Goal: Use online tool/utility: Use online tool/utility

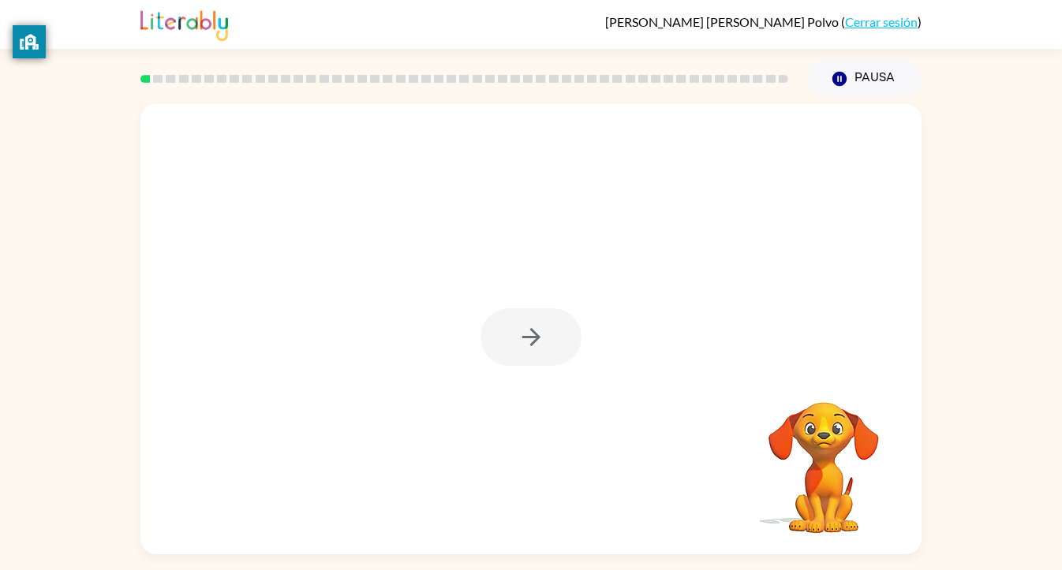
click at [533, 349] on div at bounding box center [530, 337] width 101 height 58
click at [528, 347] on div at bounding box center [530, 337] width 101 height 58
click at [525, 338] on div at bounding box center [530, 337] width 101 height 58
click at [525, 337] on icon "button" at bounding box center [530, 337] width 18 height 18
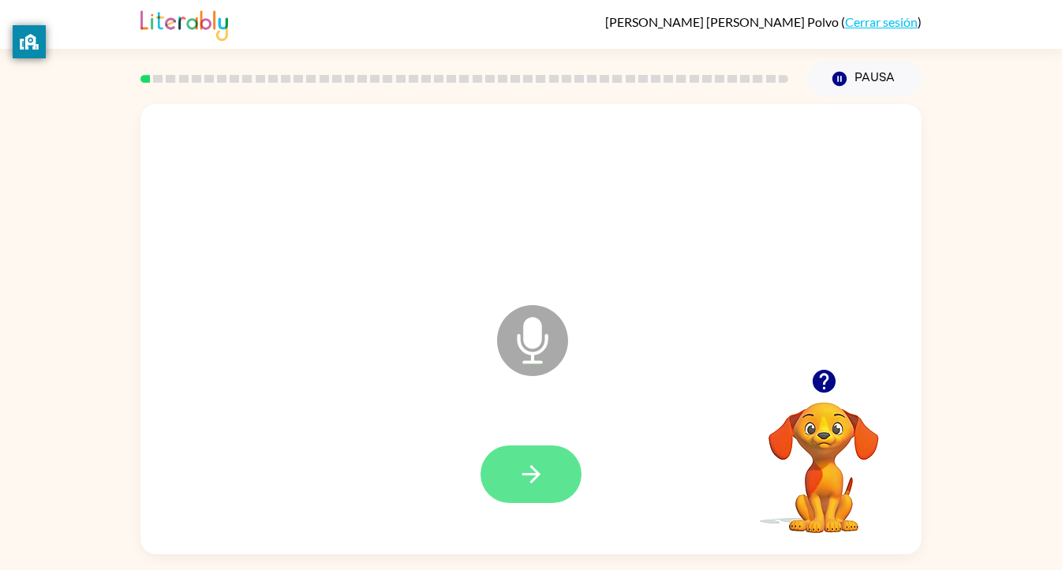
click at [538, 474] on icon "button" at bounding box center [530, 474] width 18 height 18
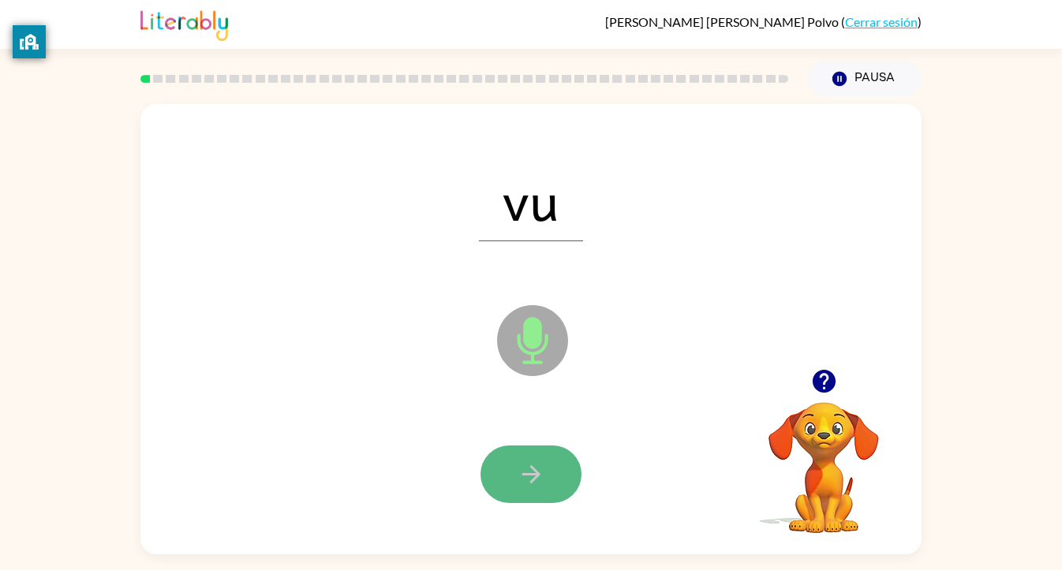
click at [544, 455] on button "button" at bounding box center [530, 475] width 101 height 58
click at [547, 452] on button "button" at bounding box center [530, 475] width 101 height 58
click at [548, 456] on button "button" at bounding box center [530, 475] width 101 height 58
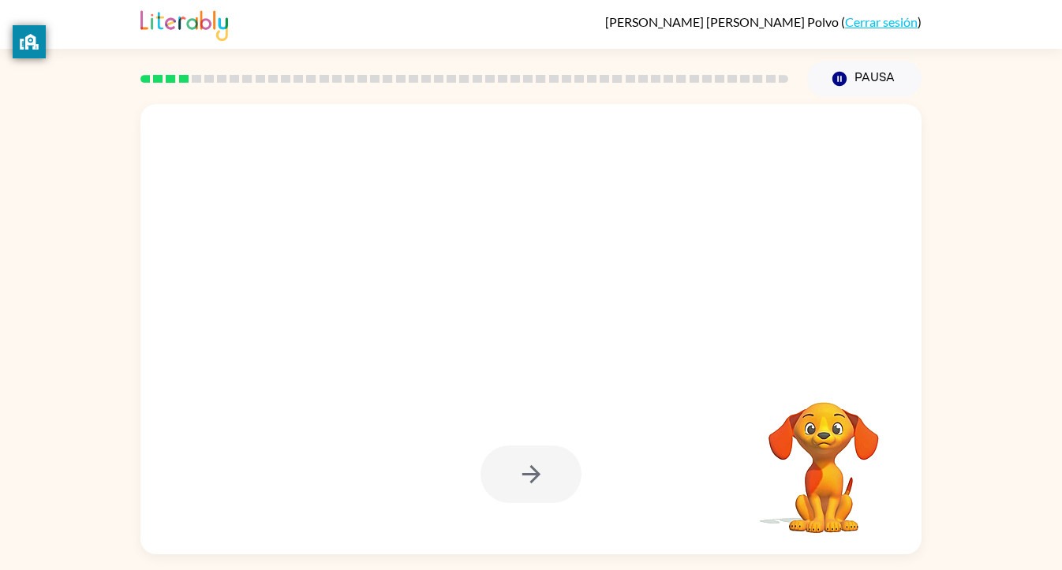
click at [561, 472] on div at bounding box center [530, 475] width 101 height 58
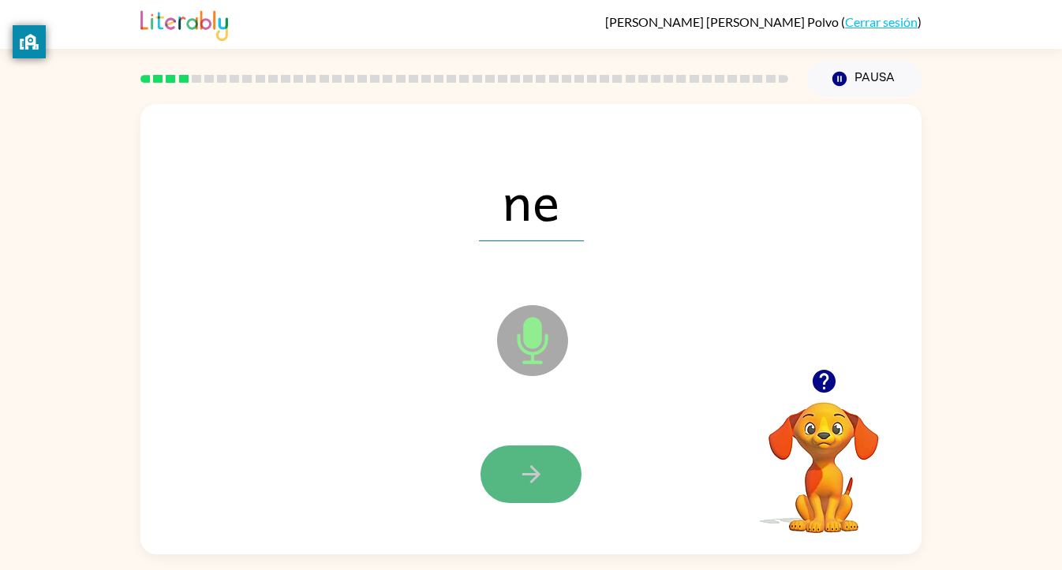
click at [568, 476] on button "button" at bounding box center [530, 475] width 101 height 58
click at [559, 468] on button "button" at bounding box center [530, 475] width 101 height 58
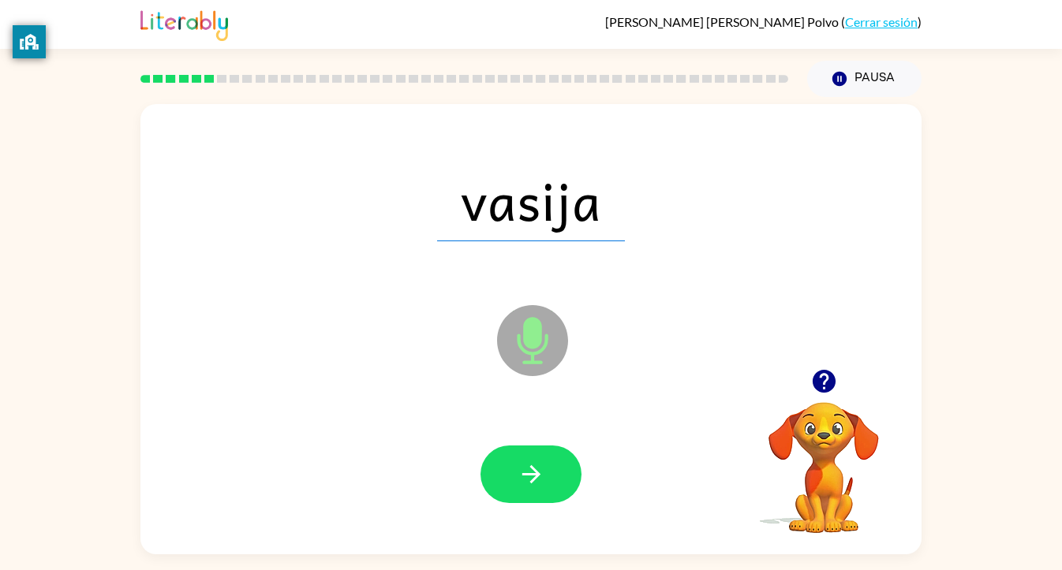
click at [539, 421] on div at bounding box center [530, 474] width 749 height 129
click at [525, 480] on icon "button" at bounding box center [532, 475] width 28 height 28
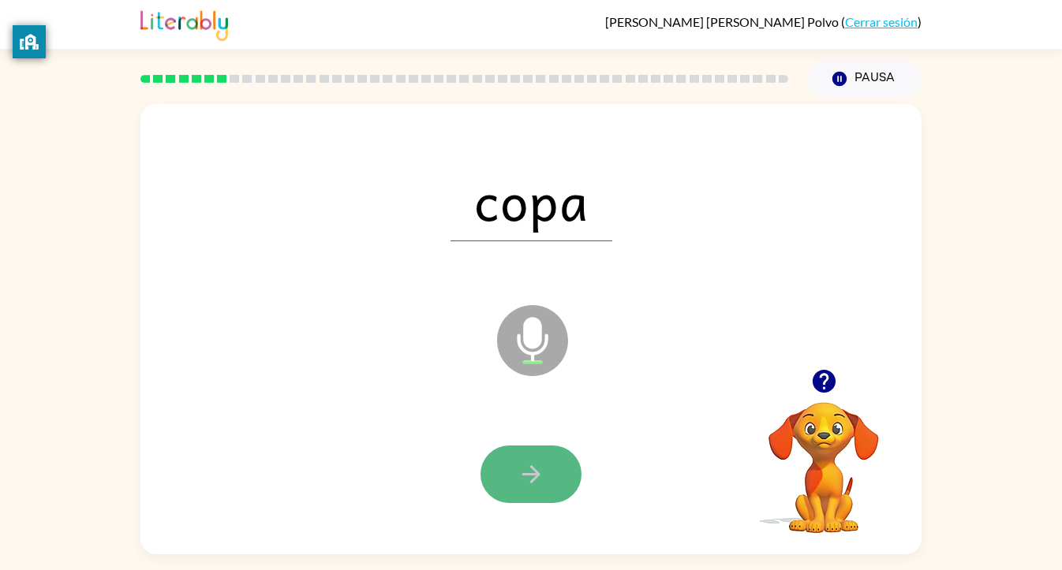
click at [527, 462] on icon "button" at bounding box center [532, 475] width 28 height 28
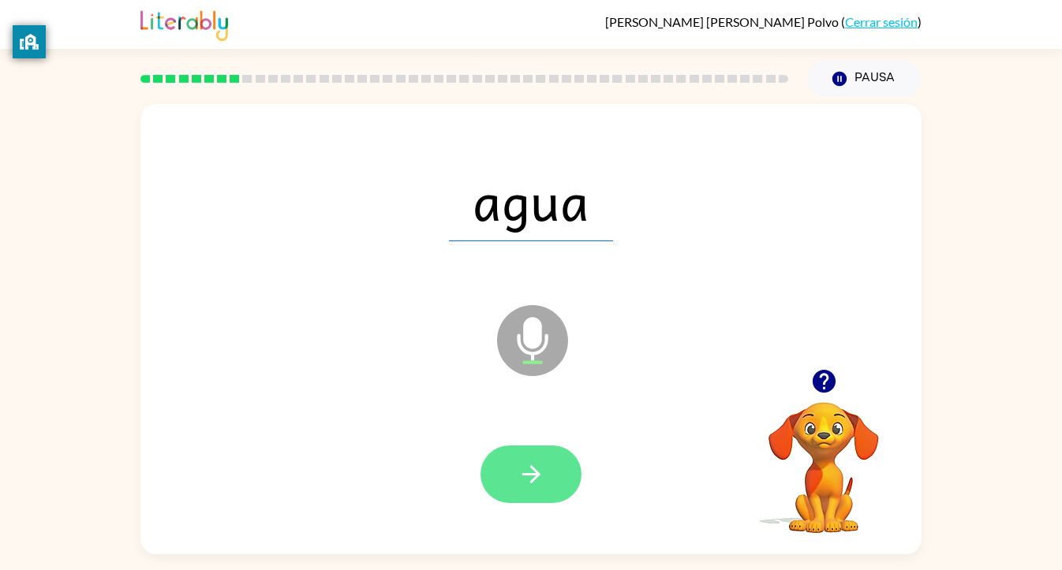
click at [562, 488] on button "button" at bounding box center [530, 475] width 101 height 58
click at [512, 457] on button "button" at bounding box center [530, 475] width 101 height 58
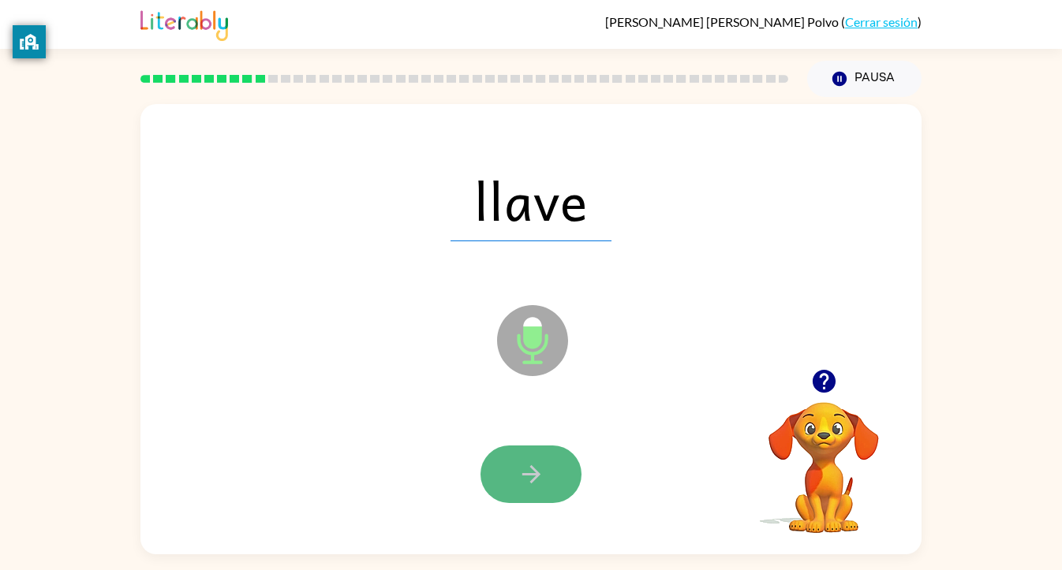
click at [532, 476] on icon "button" at bounding box center [532, 475] width 28 height 28
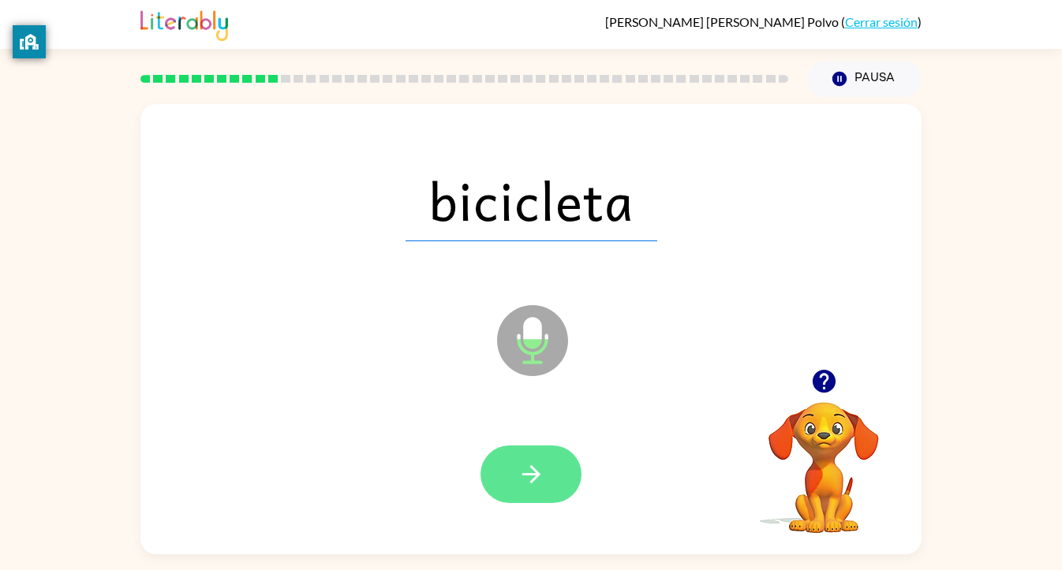
click at [526, 469] on icon "button" at bounding box center [532, 475] width 28 height 28
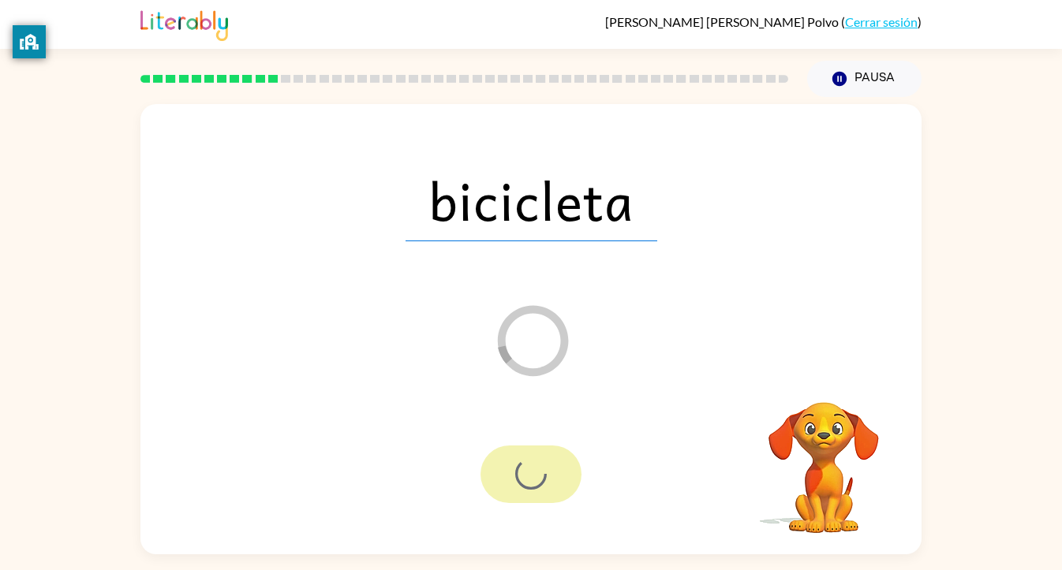
click at [518, 469] on div at bounding box center [530, 475] width 101 height 58
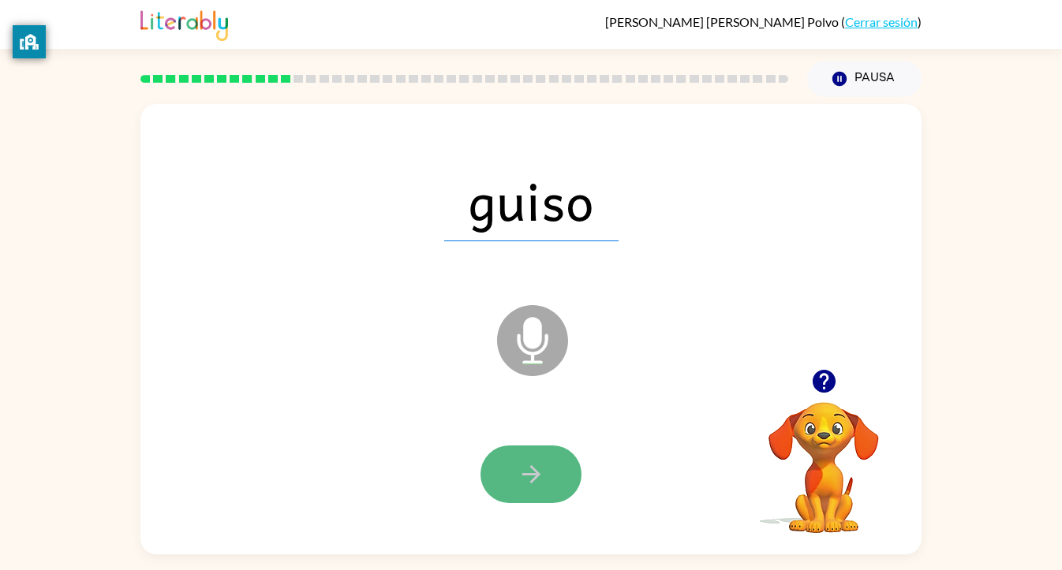
click at [534, 488] on button "button" at bounding box center [530, 475] width 101 height 58
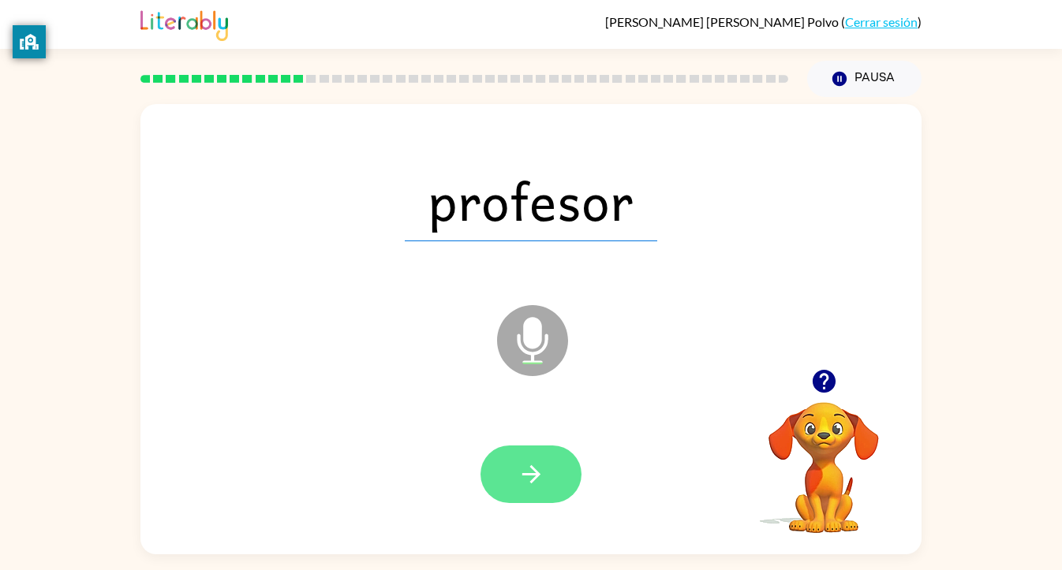
click at [507, 465] on button "button" at bounding box center [530, 475] width 101 height 58
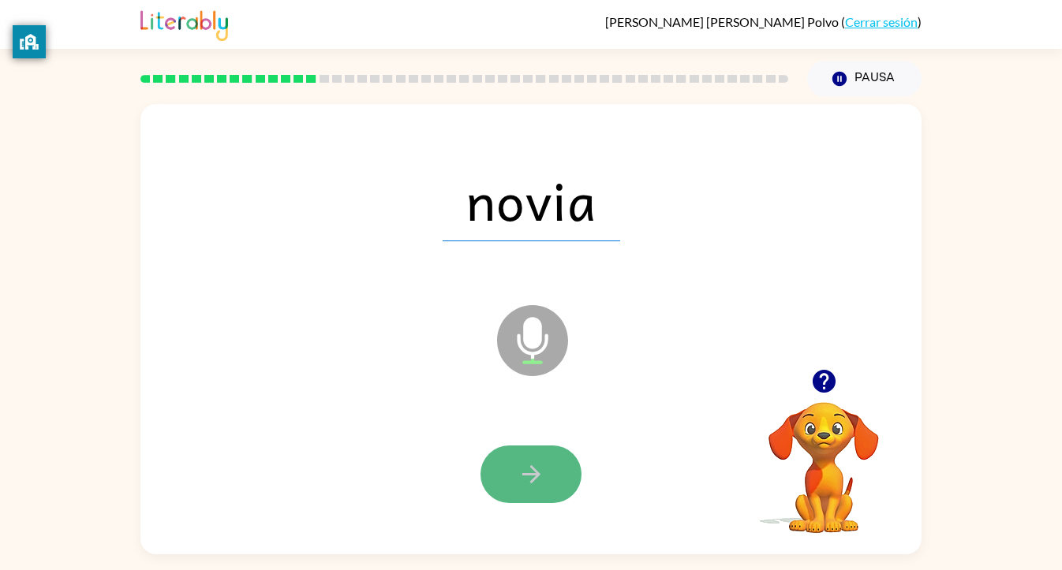
click at [563, 463] on button "button" at bounding box center [530, 475] width 101 height 58
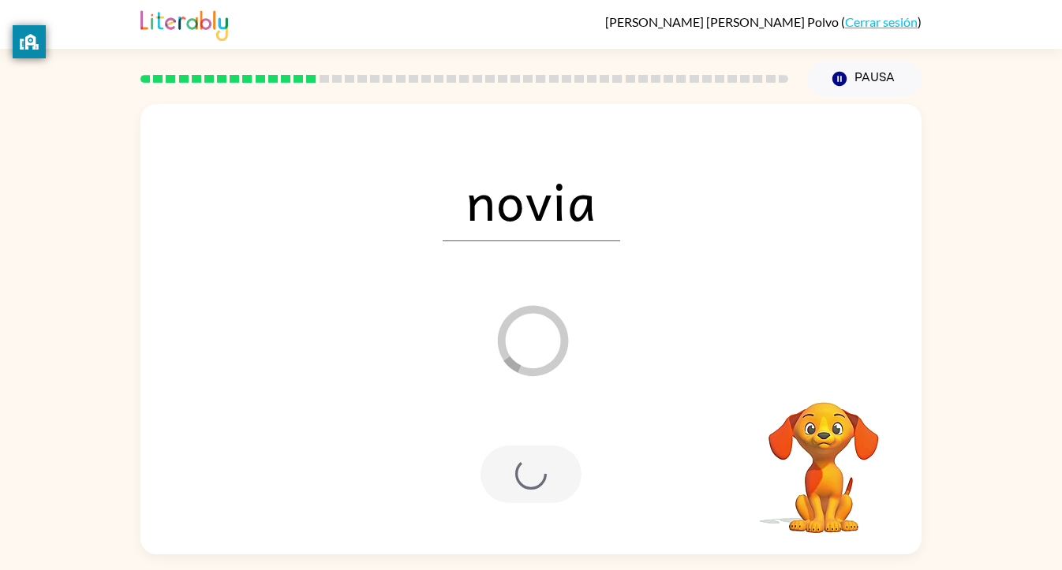
click at [566, 469] on div at bounding box center [530, 475] width 101 height 58
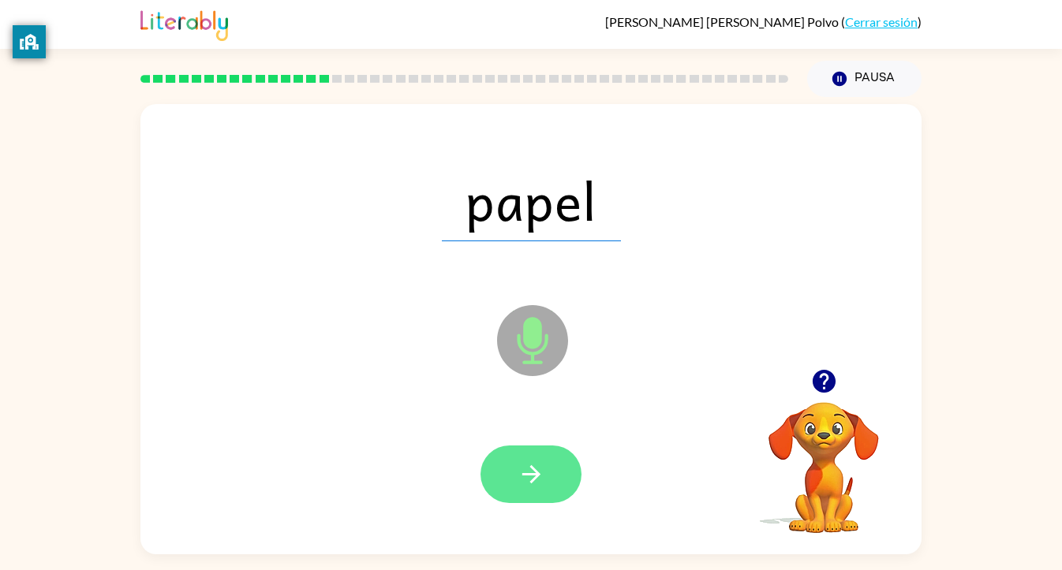
click at [558, 460] on button "button" at bounding box center [530, 475] width 101 height 58
click at [558, 460] on div at bounding box center [530, 475] width 101 height 58
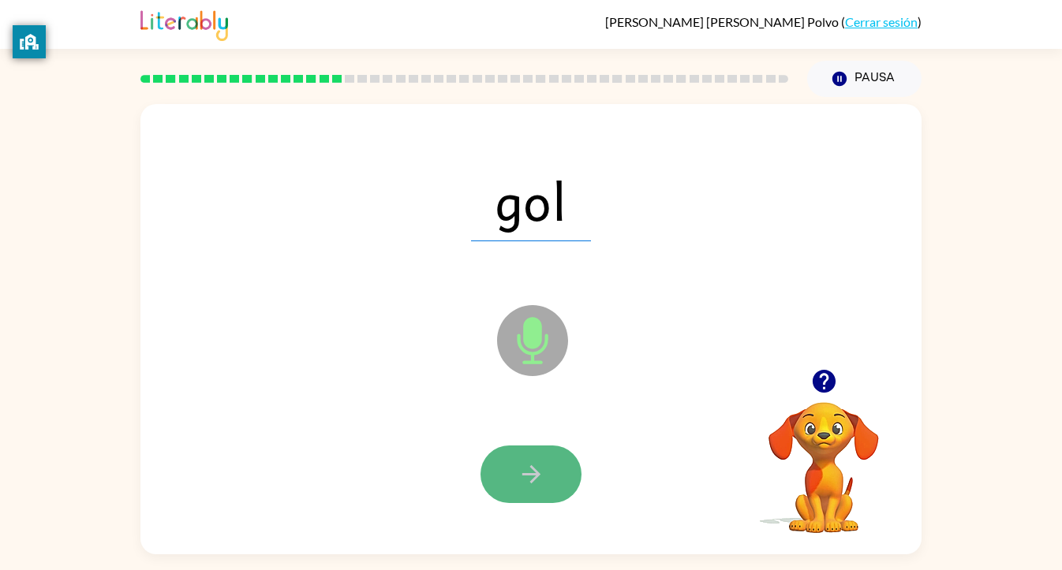
click at [556, 454] on button "button" at bounding box center [530, 475] width 101 height 58
click at [537, 472] on icon "button" at bounding box center [532, 475] width 28 height 28
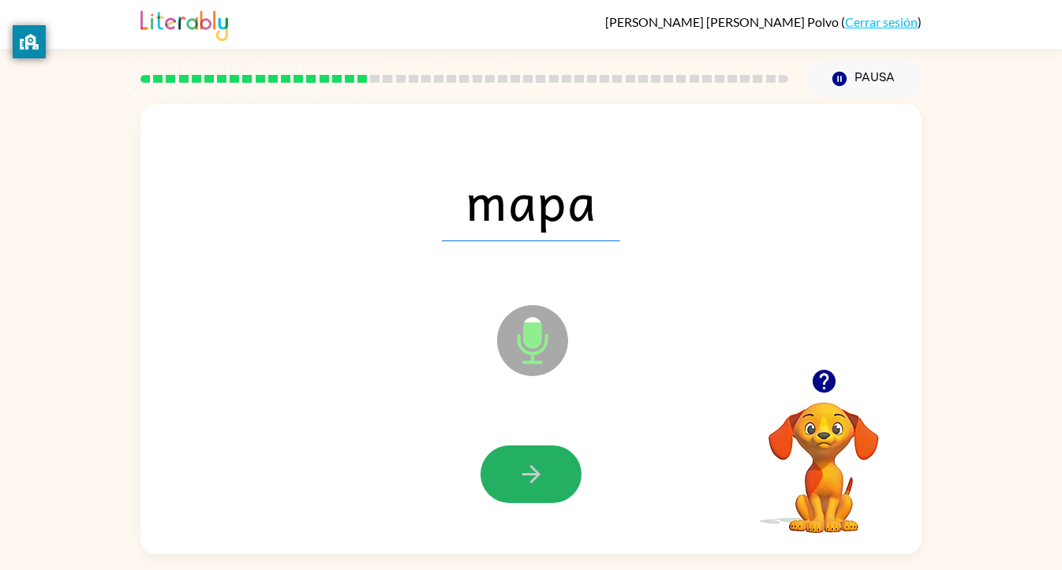
click at [510, 462] on button "button" at bounding box center [530, 475] width 101 height 58
click at [510, 462] on div at bounding box center [530, 475] width 101 height 58
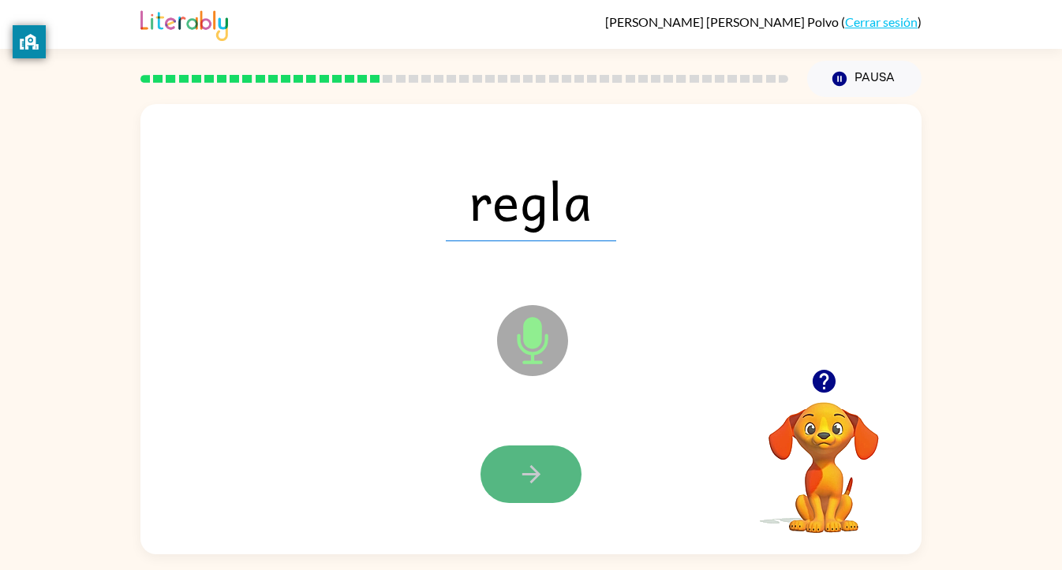
click at [518, 458] on button "button" at bounding box center [530, 475] width 101 height 58
click at [518, 458] on div at bounding box center [530, 475] width 101 height 58
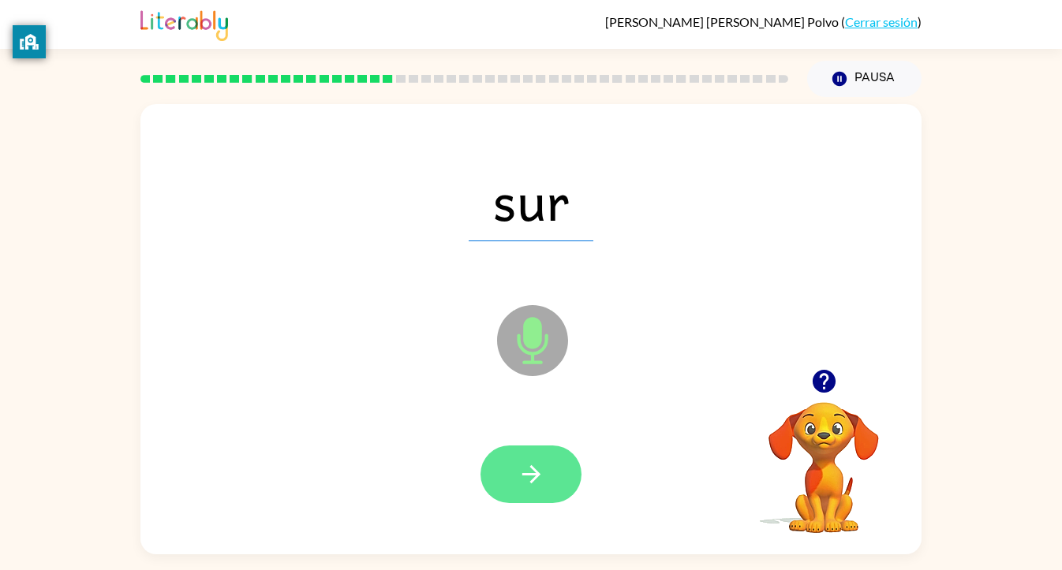
click at [536, 454] on button "button" at bounding box center [530, 475] width 101 height 58
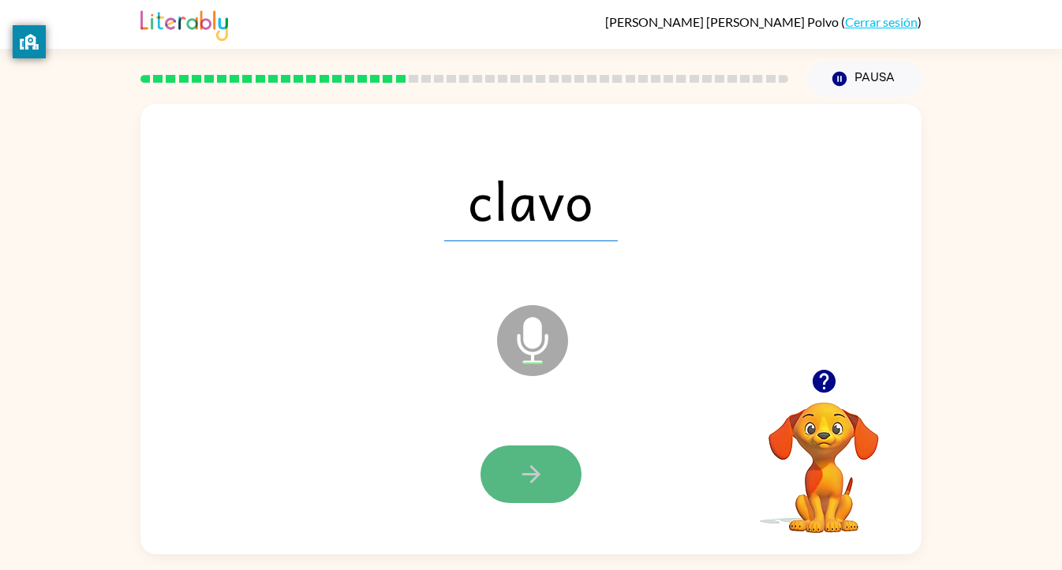
click at [572, 494] on button "button" at bounding box center [530, 475] width 101 height 58
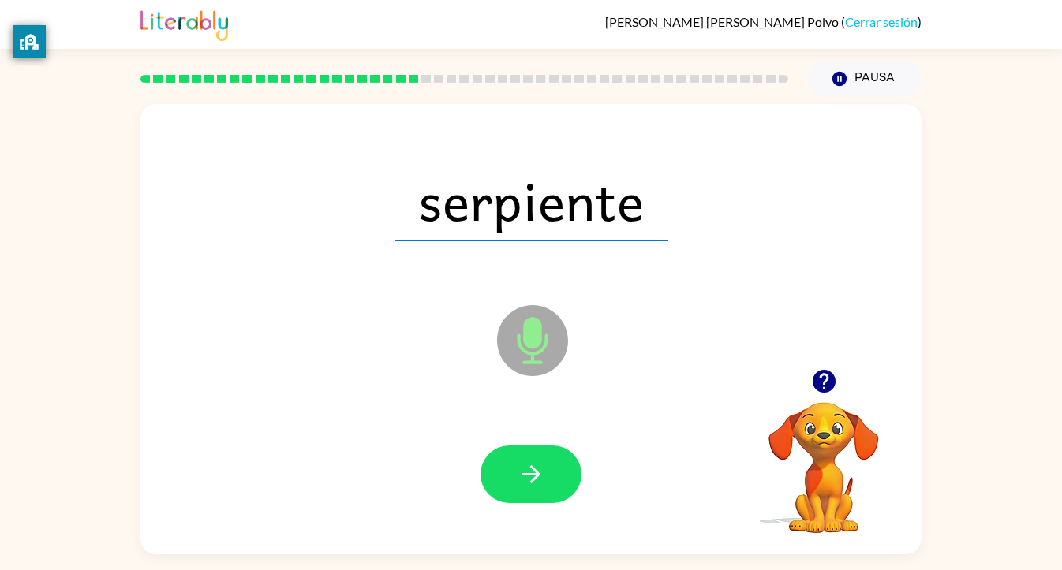
click at [551, 436] on div at bounding box center [530, 474] width 749 height 129
click at [552, 454] on button "button" at bounding box center [530, 475] width 101 height 58
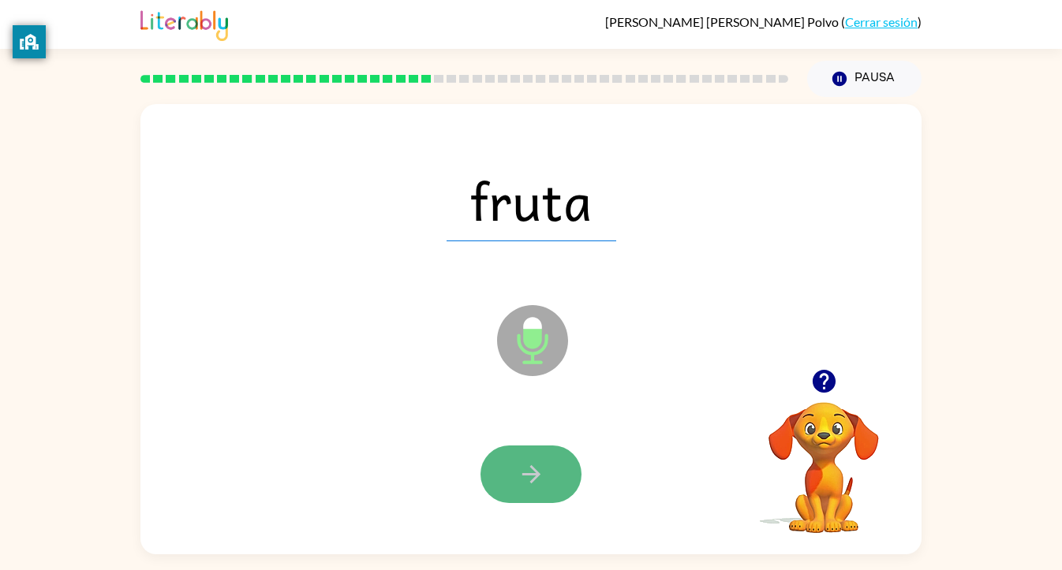
click at [552, 455] on button "button" at bounding box center [530, 475] width 101 height 58
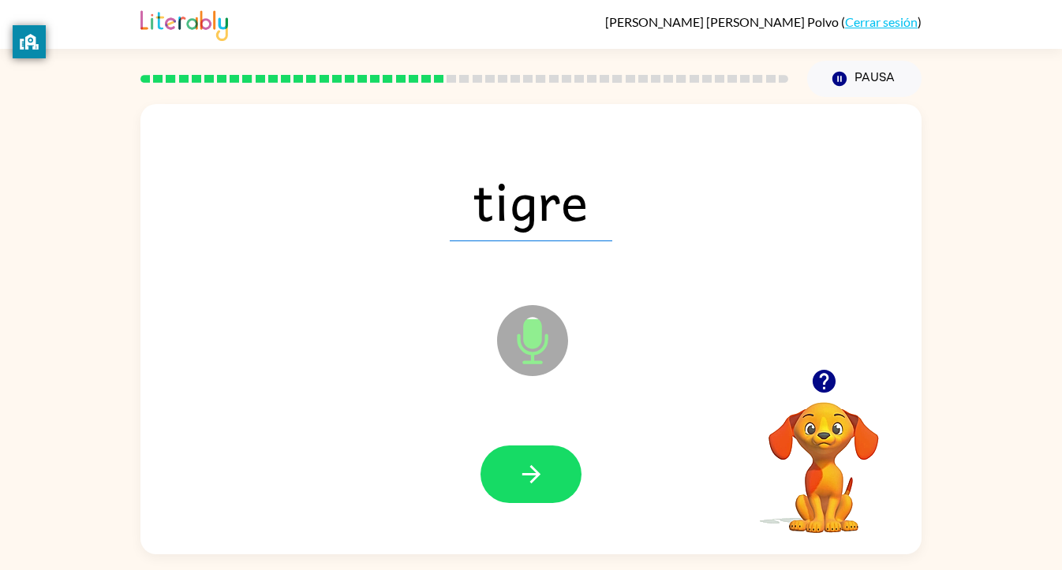
click at [685, 569] on div "[PERSON_NAME] ( Cerrar sesión ) Pausa Pausa tigre Micrófono El micrófono está a…" at bounding box center [531, 285] width 1062 height 570
click at [555, 463] on button "button" at bounding box center [530, 475] width 101 height 58
click at [557, 467] on div at bounding box center [530, 475] width 101 height 58
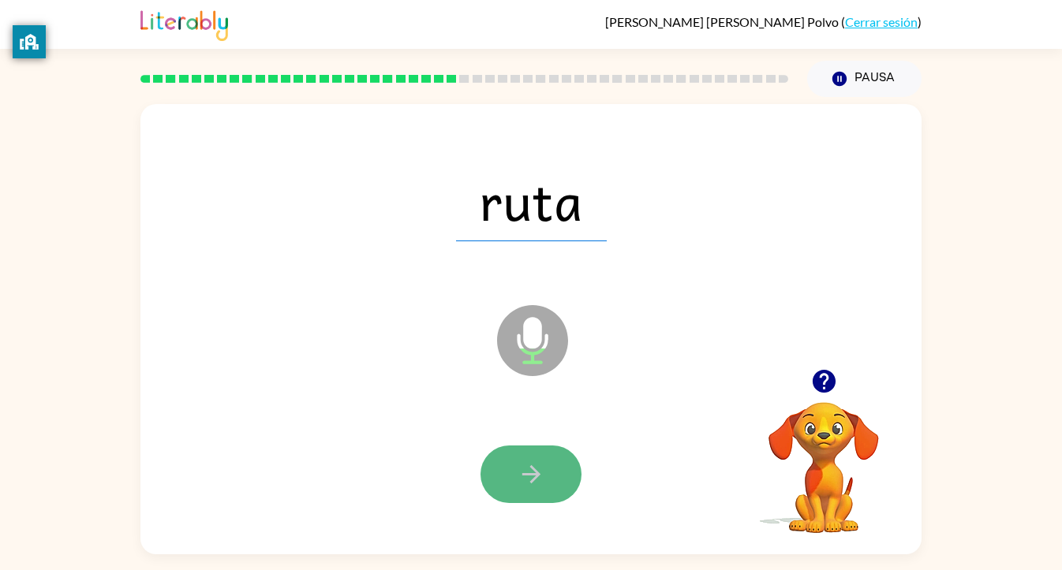
click at [566, 474] on button "button" at bounding box center [530, 475] width 101 height 58
click at [552, 481] on button "button" at bounding box center [530, 475] width 101 height 58
click at [550, 478] on button "button" at bounding box center [530, 475] width 101 height 58
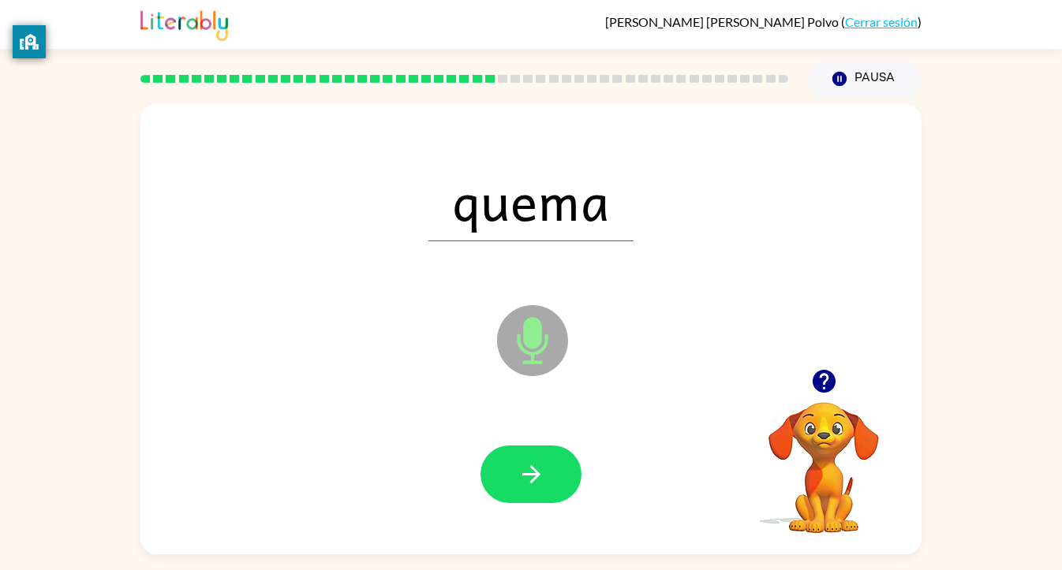
click at [567, 439] on div at bounding box center [530, 474] width 749 height 129
click at [562, 473] on button "button" at bounding box center [530, 475] width 101 height 58
click at [561, 473] on div at bounding box center [530, 475] width 101 height 58
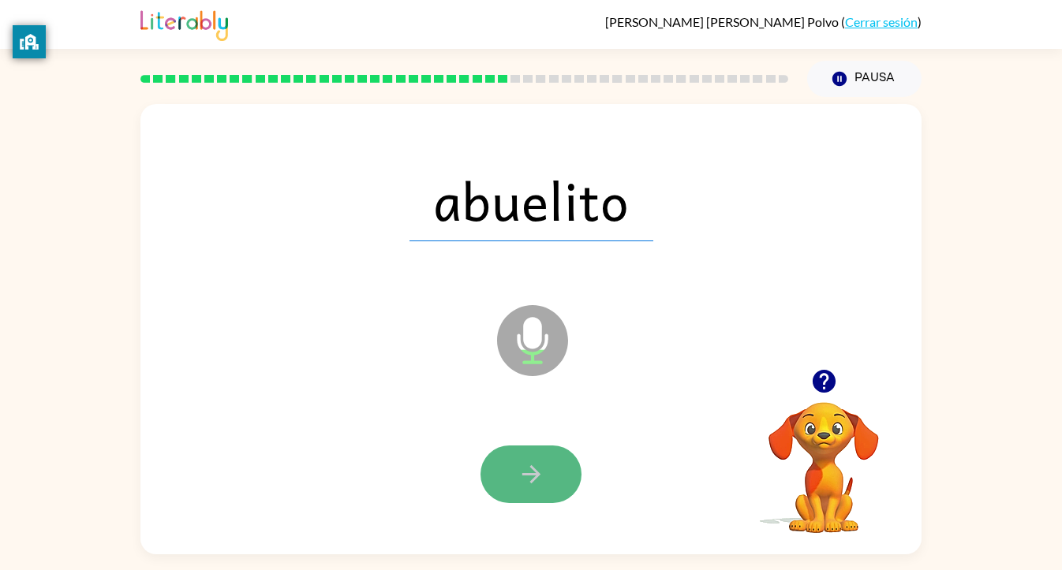
click at [558, 454] on button "button" at bounding box center [530, 475] width 101 height 58
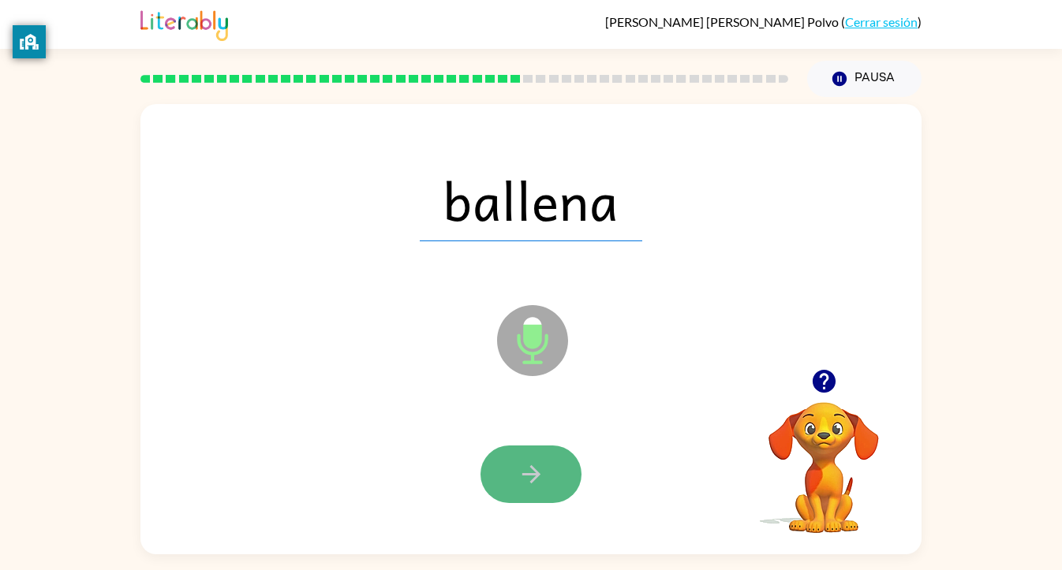
click at [550, 487] on button "button" at bounding box center [530, 475] width 101 height 58
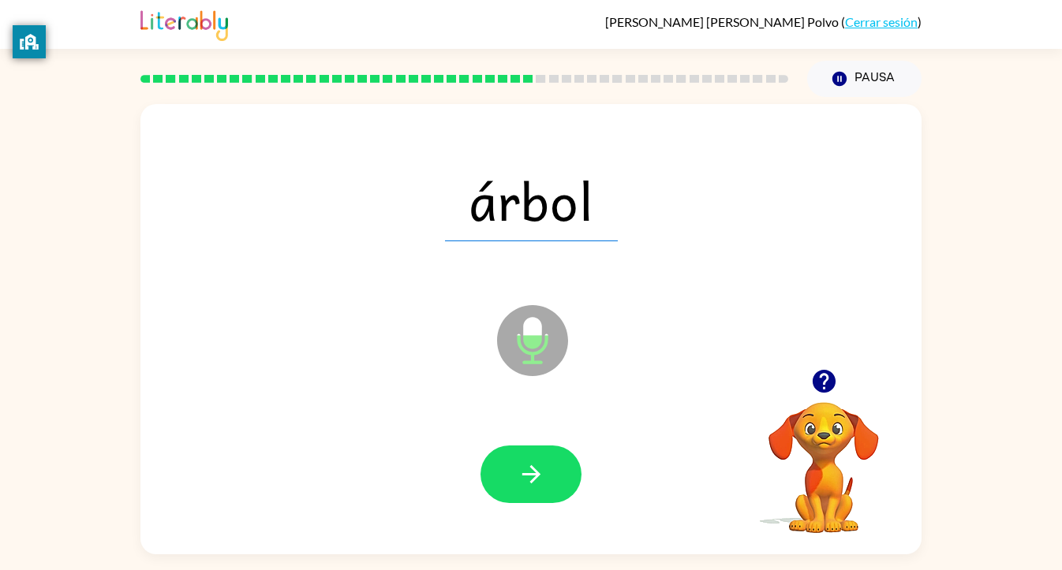
click at [553, 506] on div at bounding box center [530, 474] width 749 height 129
click at [541, 483] on icon "button" at bounding box center [532, 475] width 28 height 28
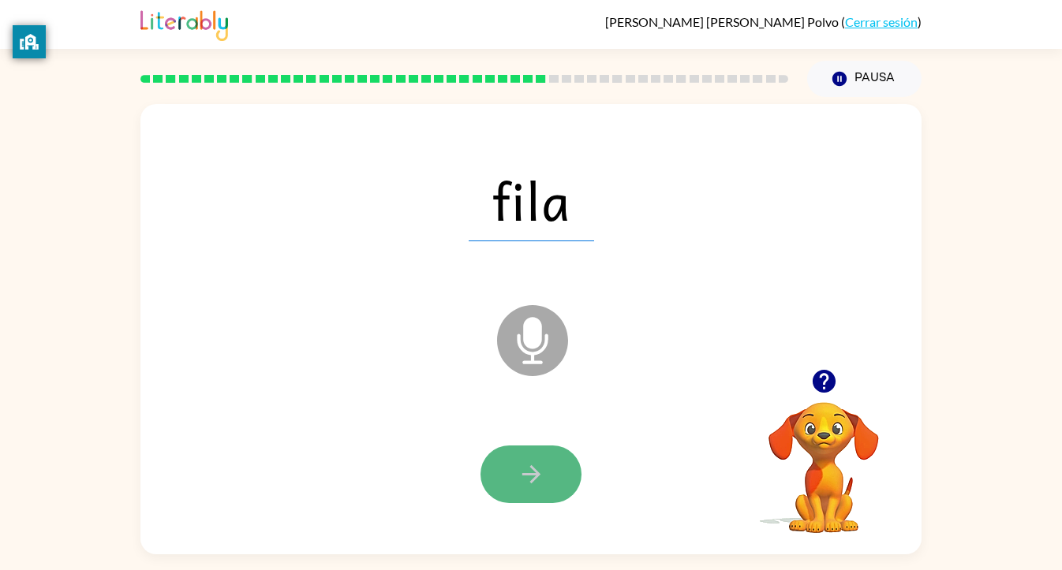
click at [555, 480] on button "button" at bounding box center [530, 475] width 101 height 58
click at [551, 476] on button "button" at bounding box center [530, 475] width 101 height 58
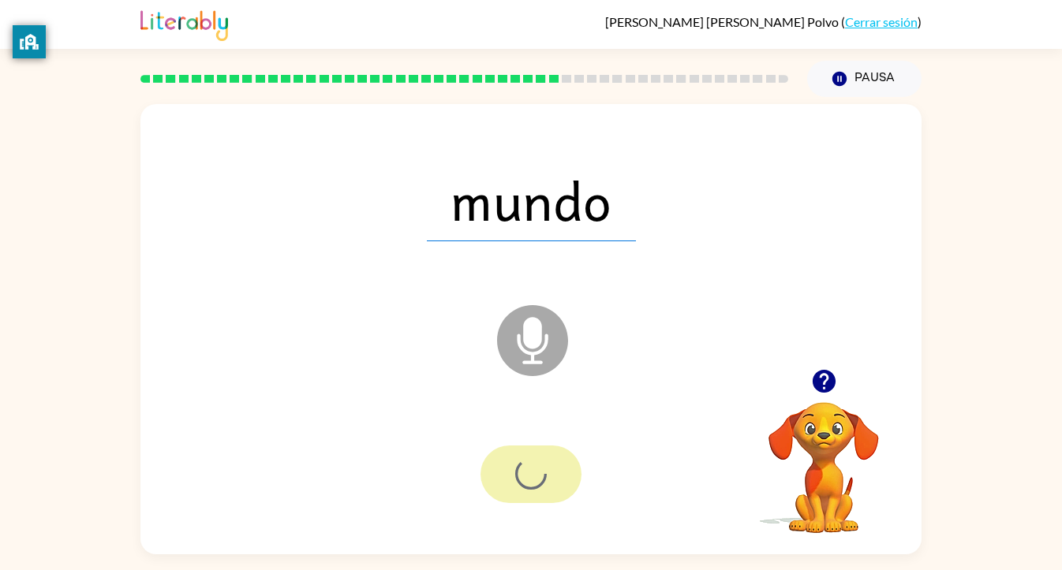
click at [551, 476] on div at bounding box center [530, 475] width 101 height 58
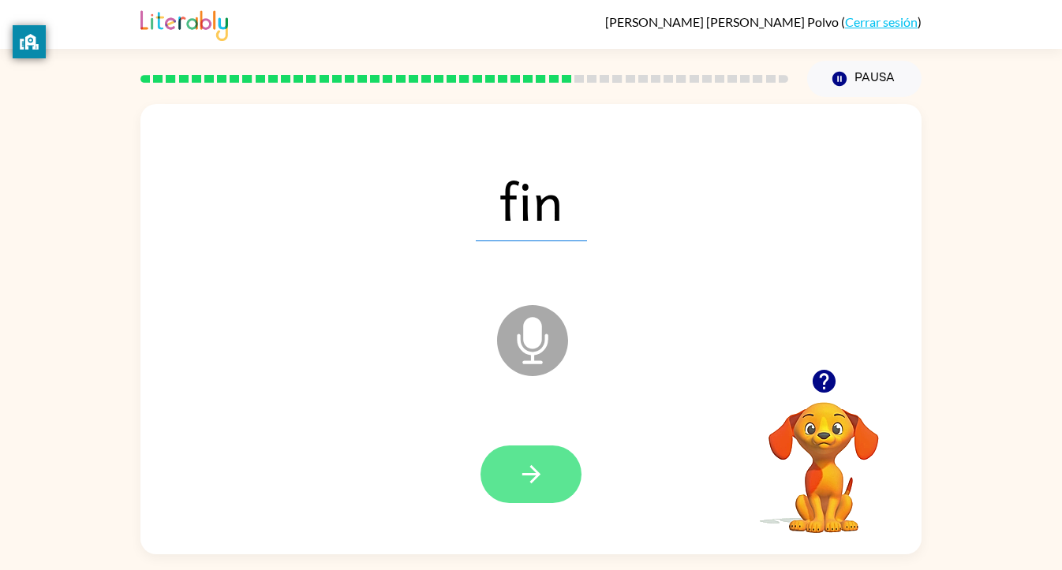
click at [515, 494] on button "button" at bounding box center [530, 475] width 101 height 58
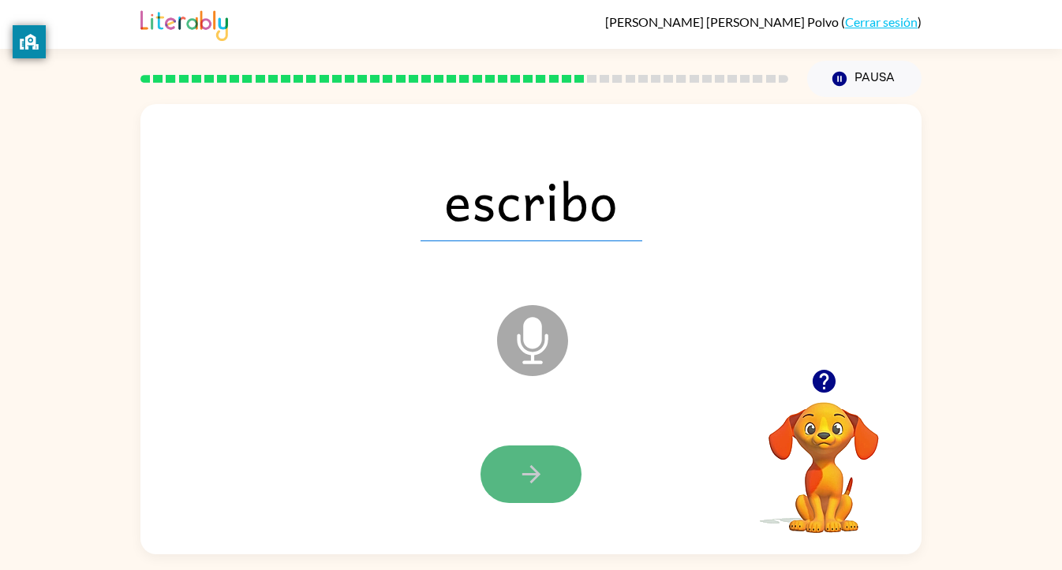
click at [531, 480] on icon "button" at bounding box center [532, 475] width 28 height 28
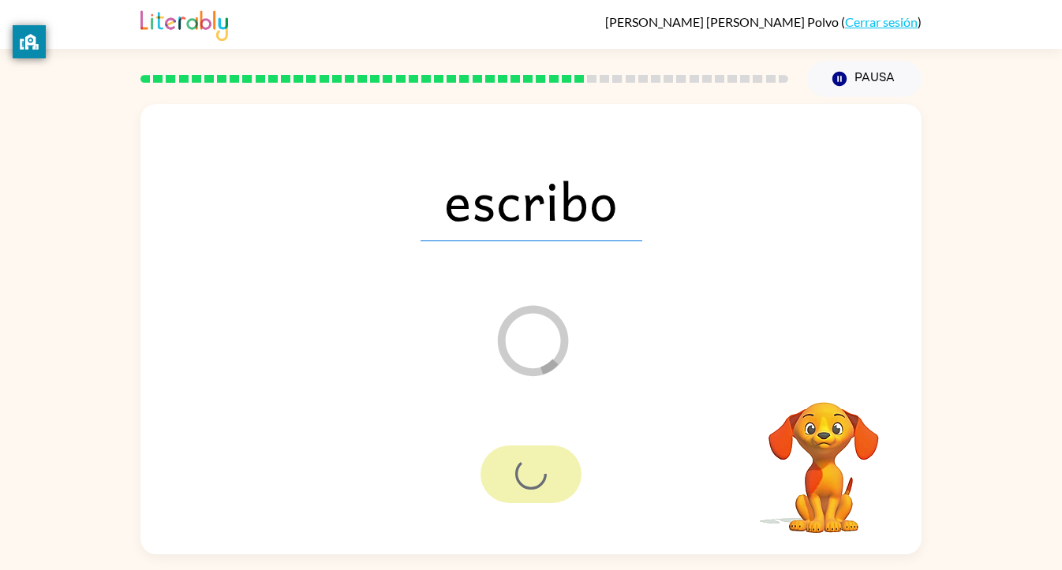
click at [536, 477] on div at bounding box center [530, 475] width 101 height 58
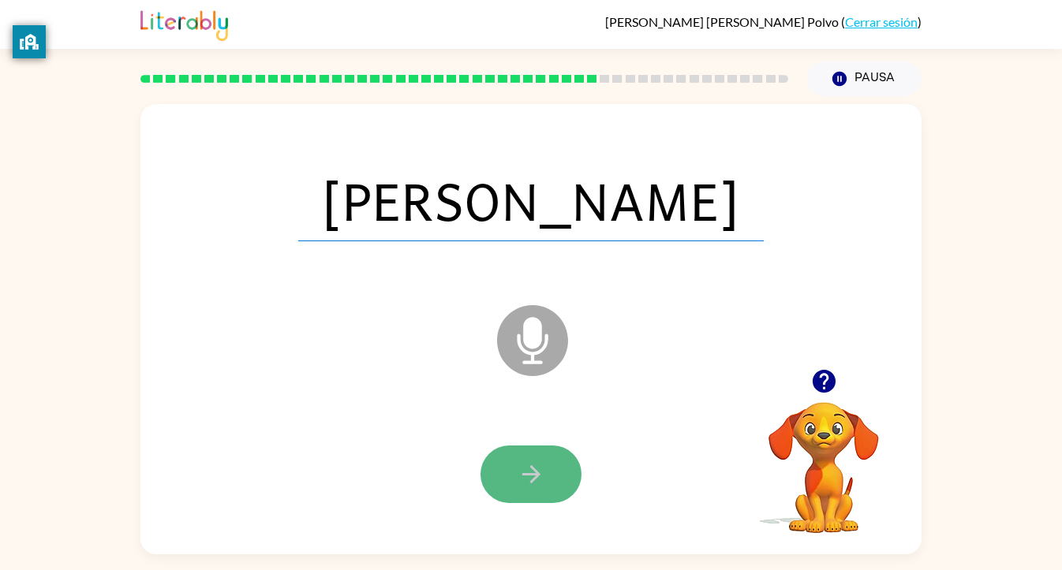
click at [546, 482] on button "button" at bounding box center [530, 475] width 101 height 58
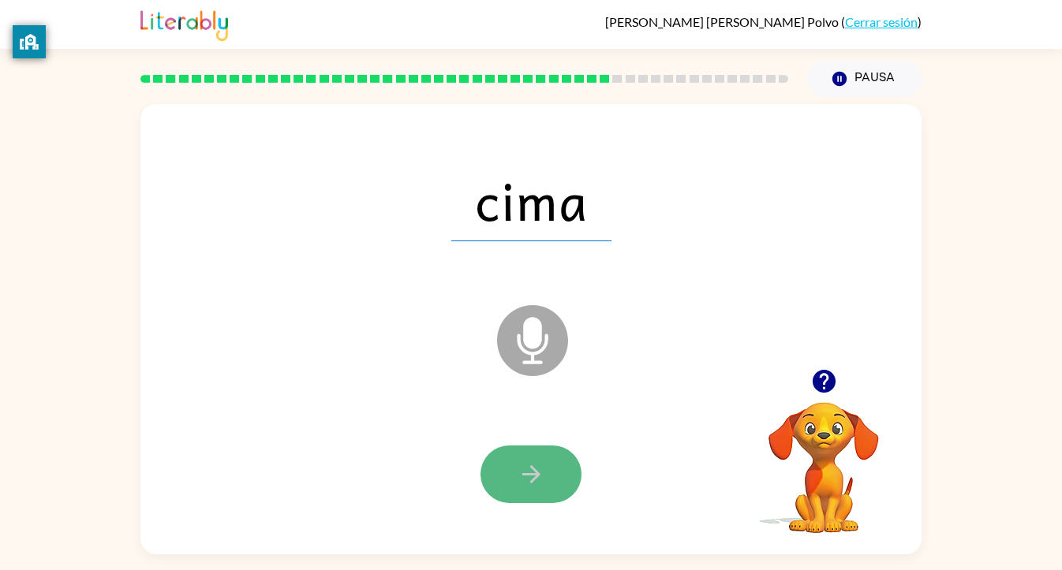
click at [533, 487] on icon "button" at bounding box center [532, 475] width 28 height 28
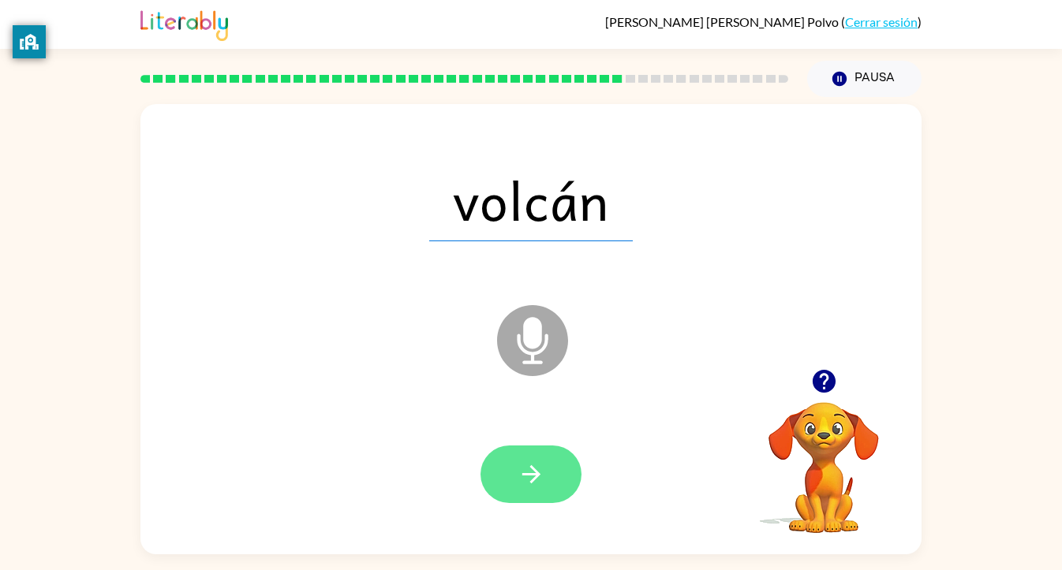
click at [533, 488] on icon "button" at bounding box center [532, 475] width 28 height 28
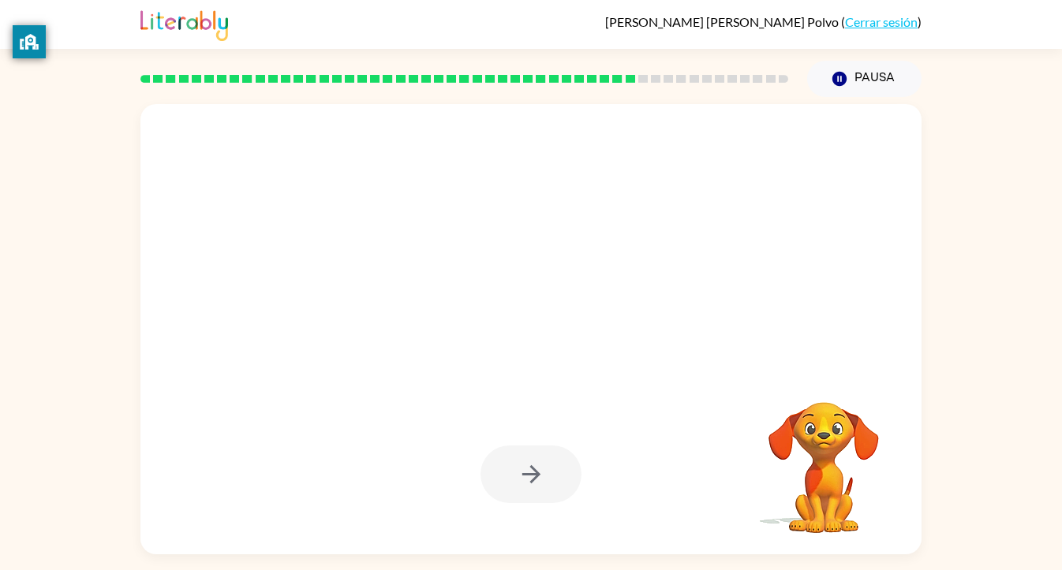
click at [536, 502] on div at bounding box center [530, 475] width 101 height 58
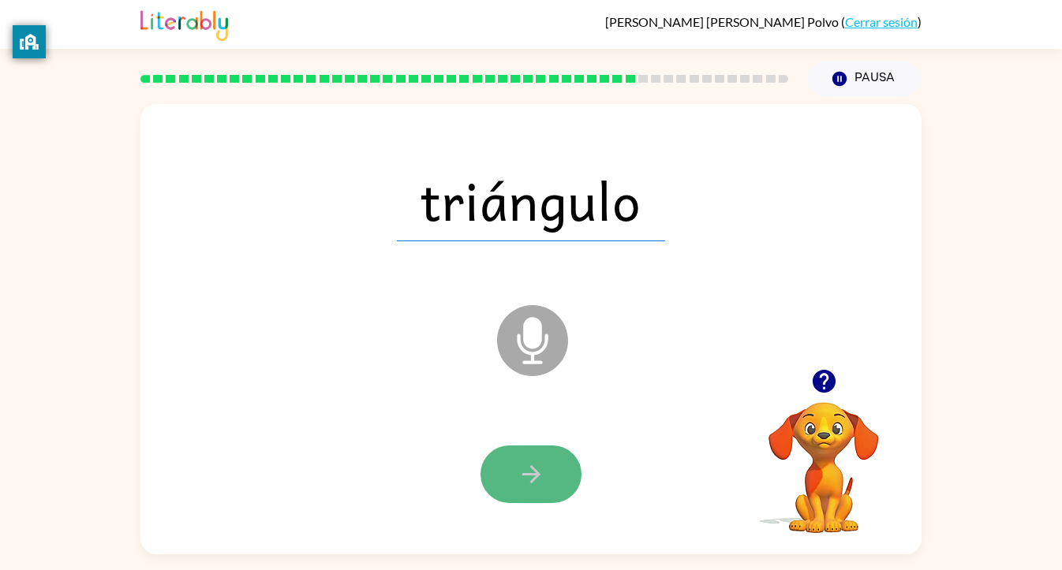
click at [540, 473] on icon "button" at bounding box center [532, 475] width 28 height 28
click at [542, 474] on div at bounding box center [530, 475] width 101 height 58
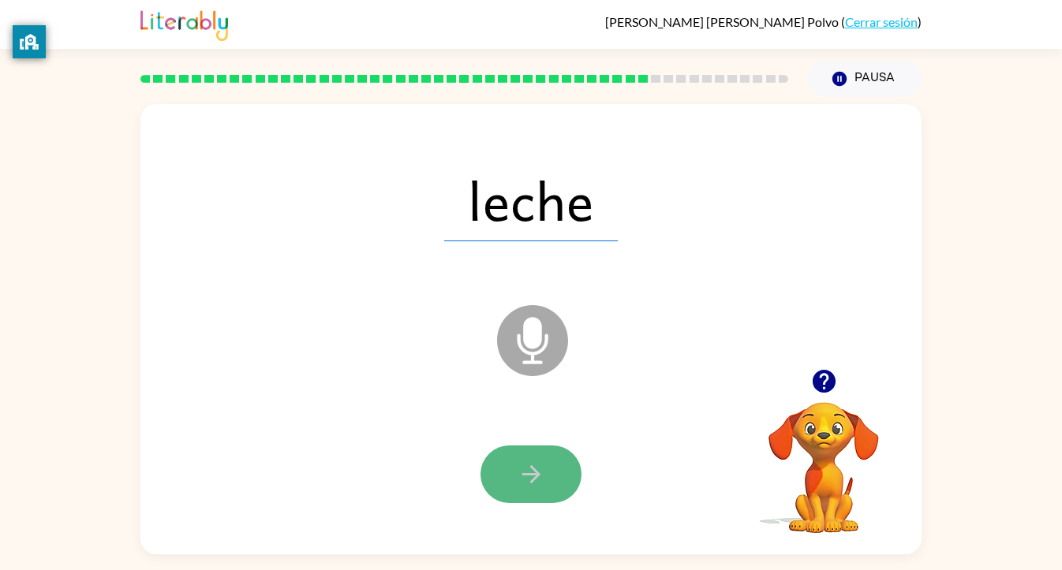
click at [544, 479] on button "button" at bounding box center [530, 475] width 101 height 58
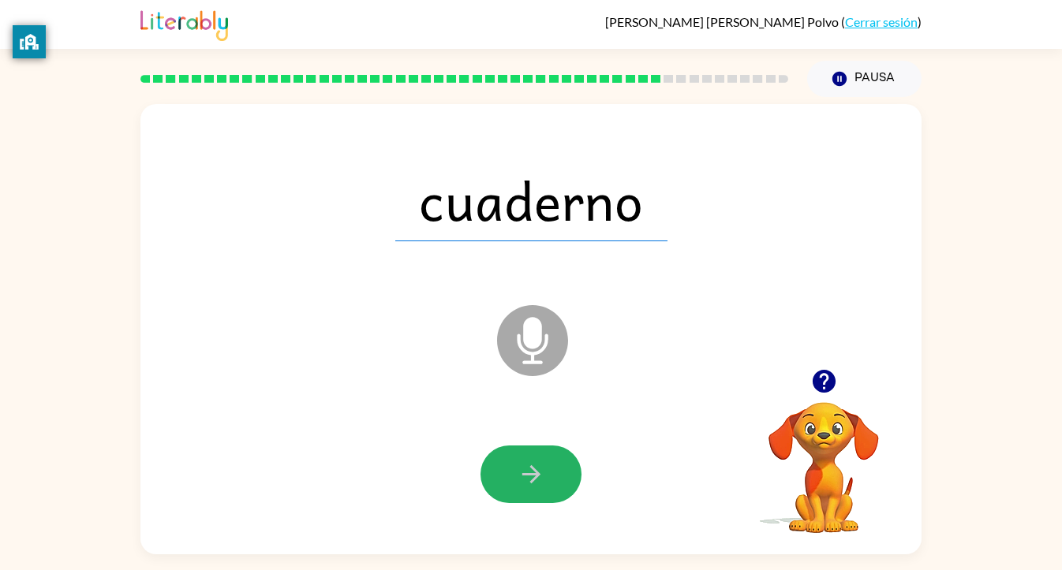
click at [540, 477] on icon "button" at bounding box center [532, 475] width 28 height 28
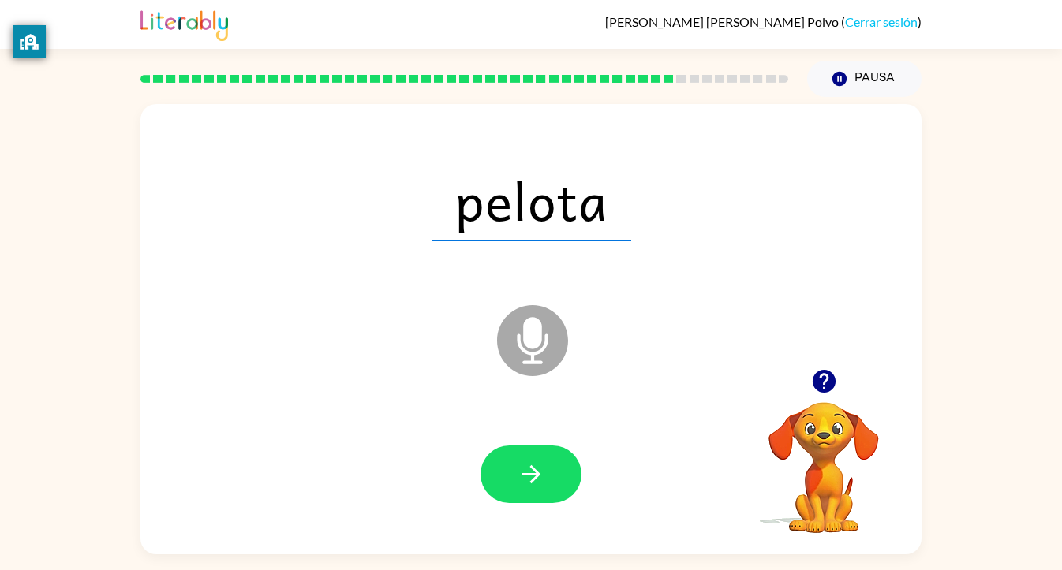
click at [540, 477] on icon "button" at bounding box center [532, 475] width 28 height 28
click at [556, 514] on div at bounding box center [530, 474] width 749 height 129
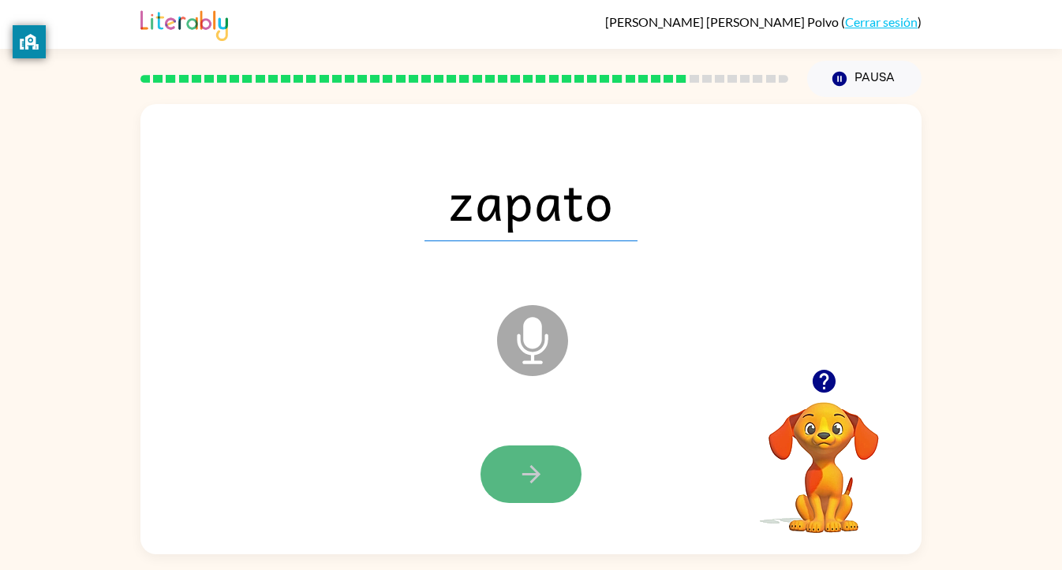
click at [543, 473] on icon "button" at bounding box center [532, 475] width 28 height 28
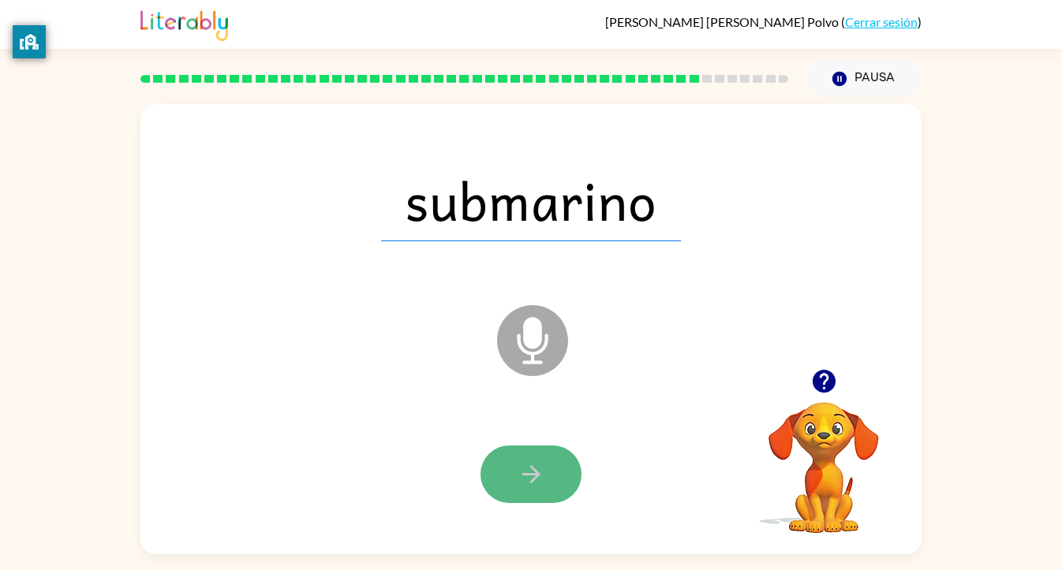
click at [564, 477] on button "button" at bounding box center [530, 475] width 101 height 58
click at [564, 476] on div at bounding box center [530, 475] width 101 height 58
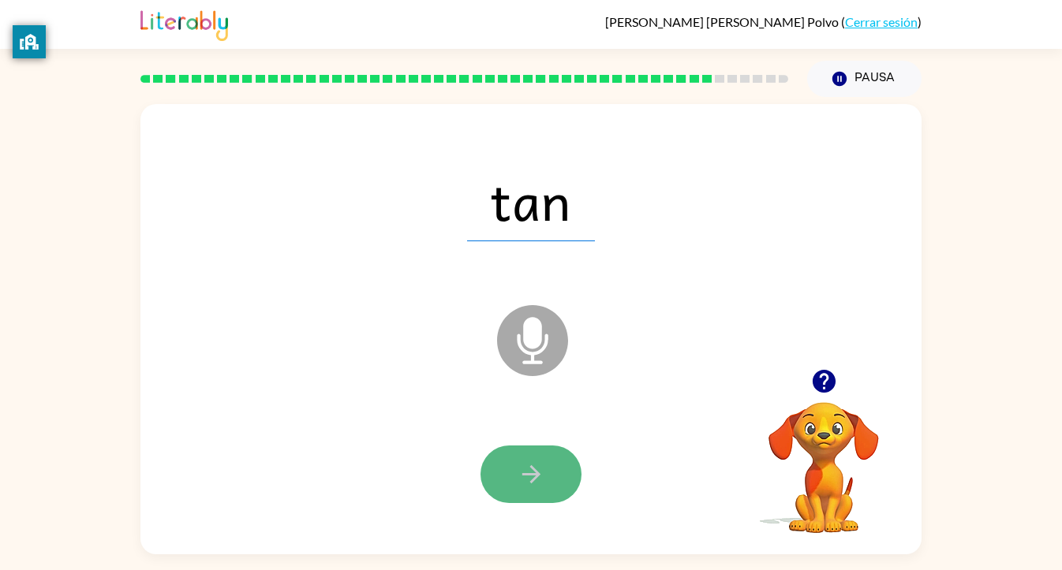
click at [564, 479] on button "button" at bounding box center [530, 475] width 101 height 58
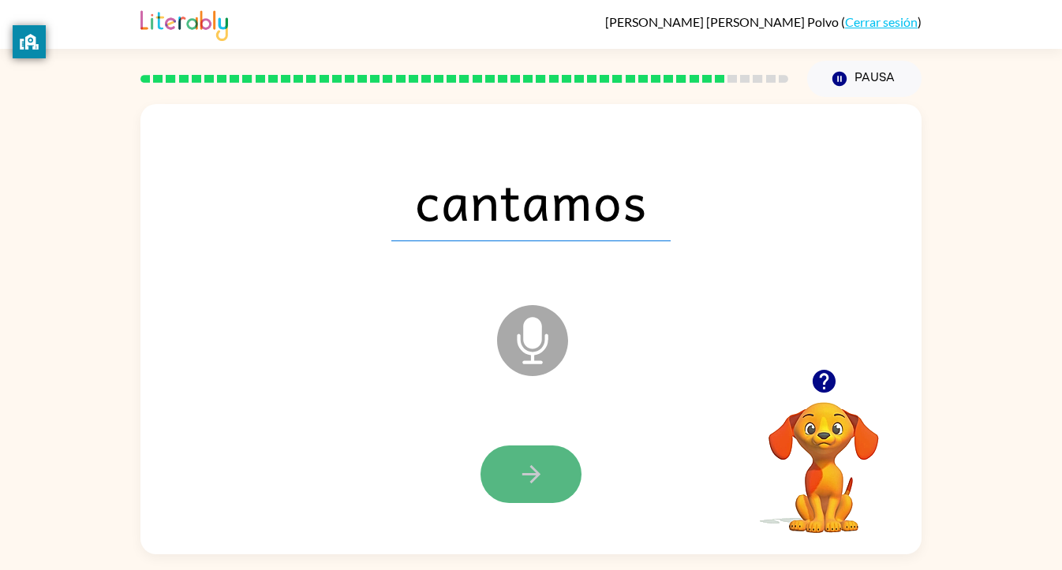
click at [569, 480] on button "button" at bounding box center [530, 475] width 101 height 58
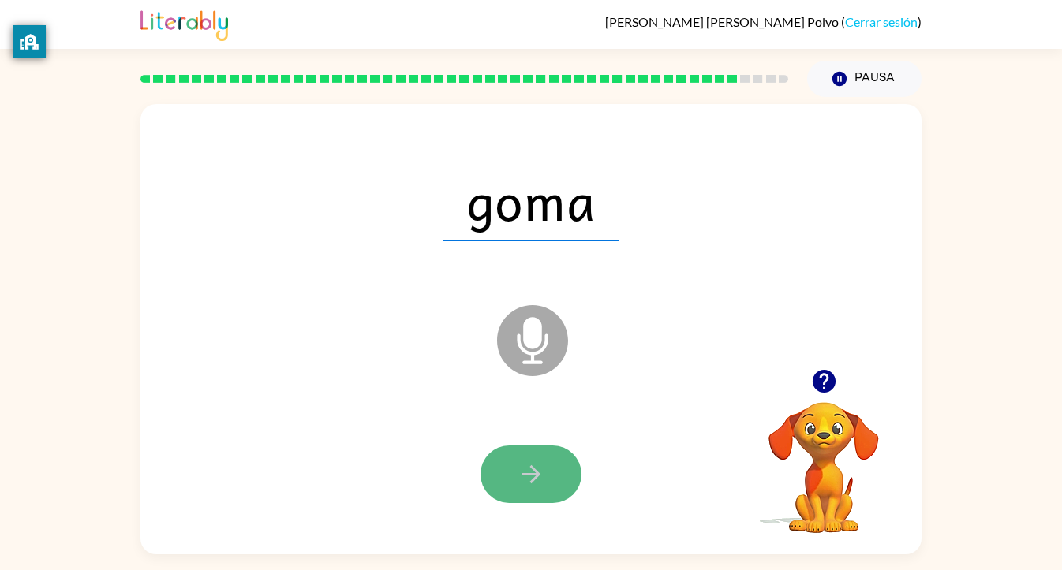
click at [554, 464] on button "button" at bounding box center [530, 475] width 101 height 58
click at [565, 484] on button "button" at bounding box center [530, 475] width 101 height 58
click at [541, 456] on button "button" at bounding box center [530, 475] width 101 height 58
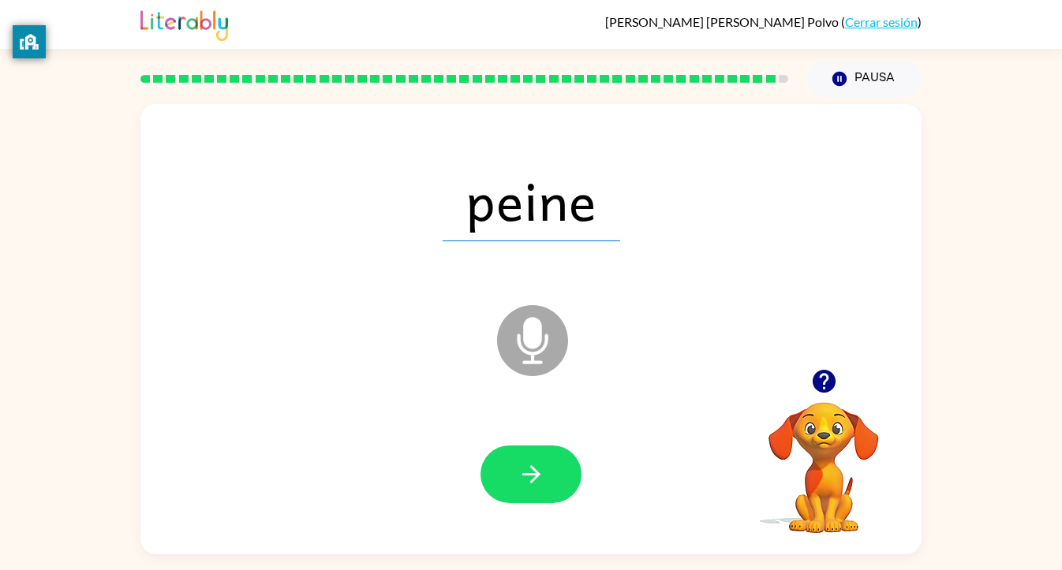
click at [565, 442] on div at bounding box center [530, 474] width 749 height 129
click at [562, 472] on button "button" at bounding box center [530, 475] width 101 height 58
